Goal: Task Accomplishment & Management: Manage account settings

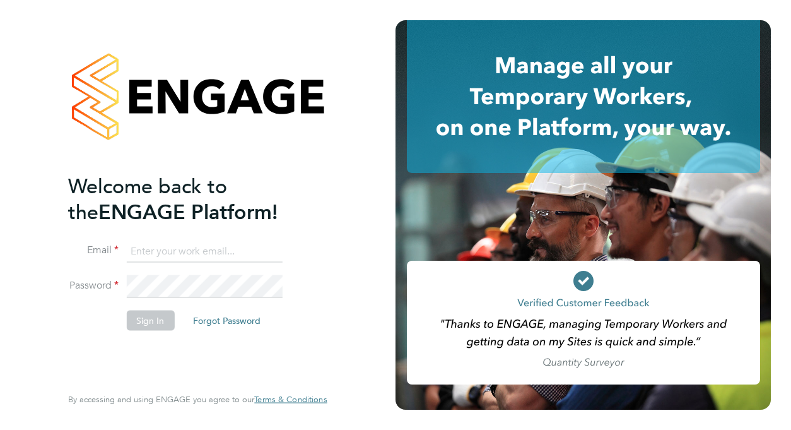
type input "[EMAIL_ADDRESS][DOMAIN_NAME]"
click at [145, 320] on button "Sign In" at bounding box center [150, 320] width 48 height 20
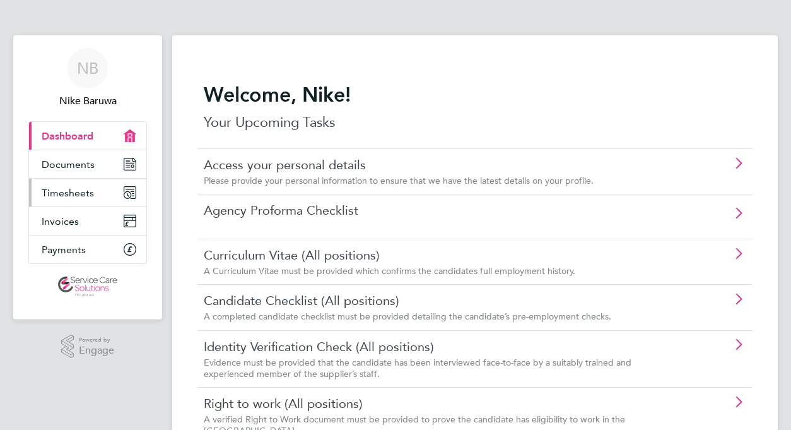
click at [64, 189] on span "Timesheets" at bounding box center [68, 193] width 52 height 12
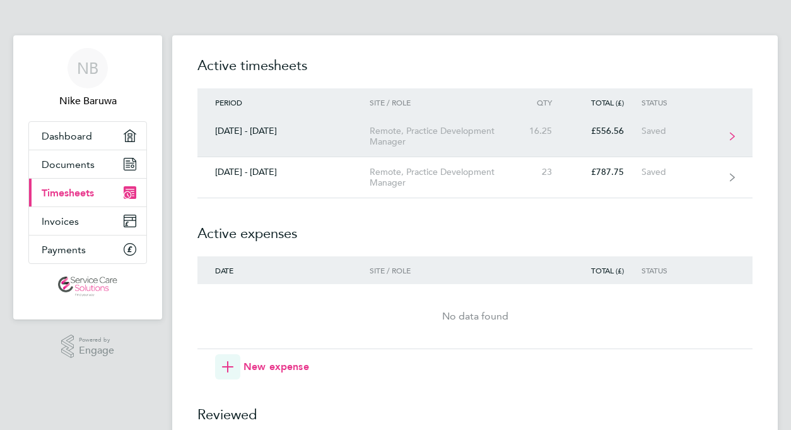
click at [595, 134] on div "£556.56" at bounding box center [606, 131] width 72 height 11
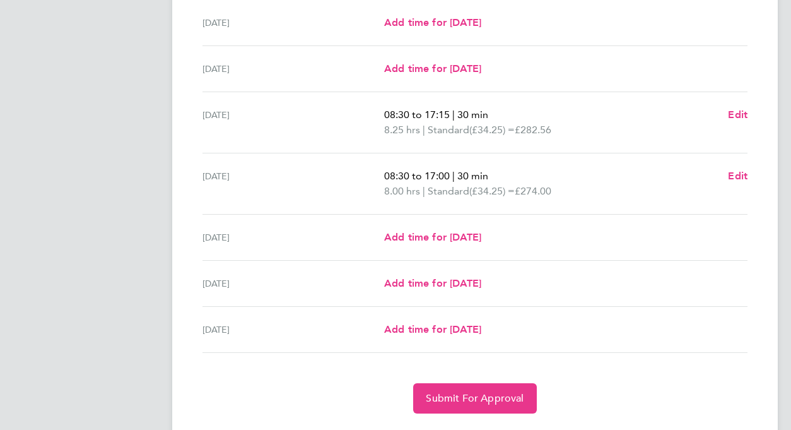
scroll to position [394, 0]
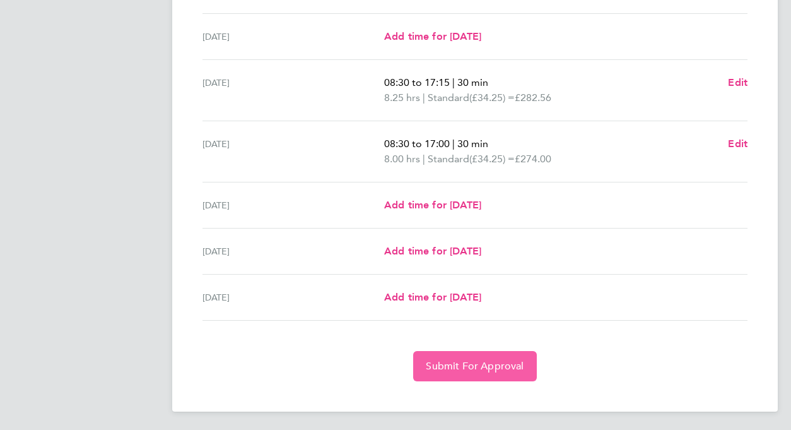
drag, startPoint x: 480, startPoint y: 365, endPoint x: 404, endPoint y: 363, distance: 76.4
click at [479, 365] on span "Submit For Approval" at bounding box center [475, 366] width 98 height 13
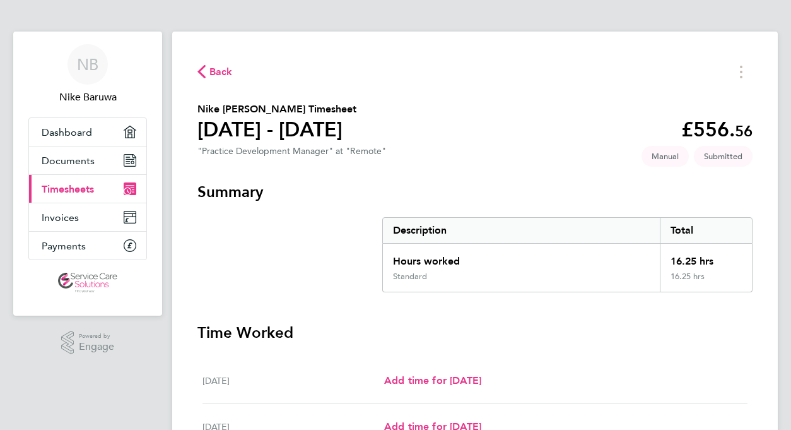
scroll to position [0, 0]
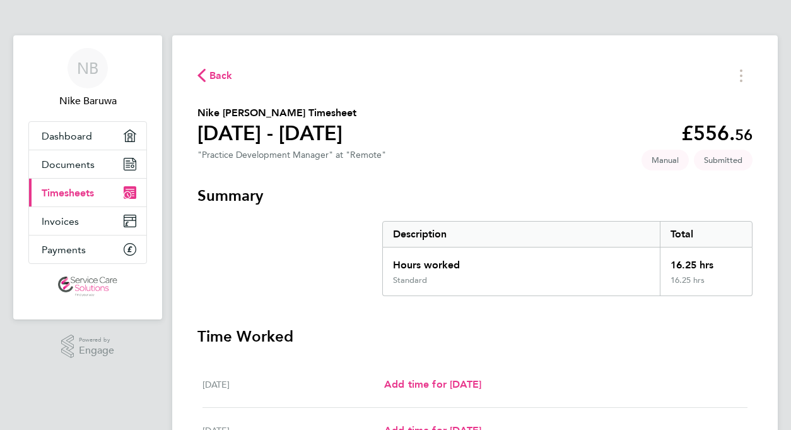
click at [231, 73] on span "Back" at bounding box center [220, 75] width 23 height 15
